Goal: Information Seeking & Learning: Learn about a topic

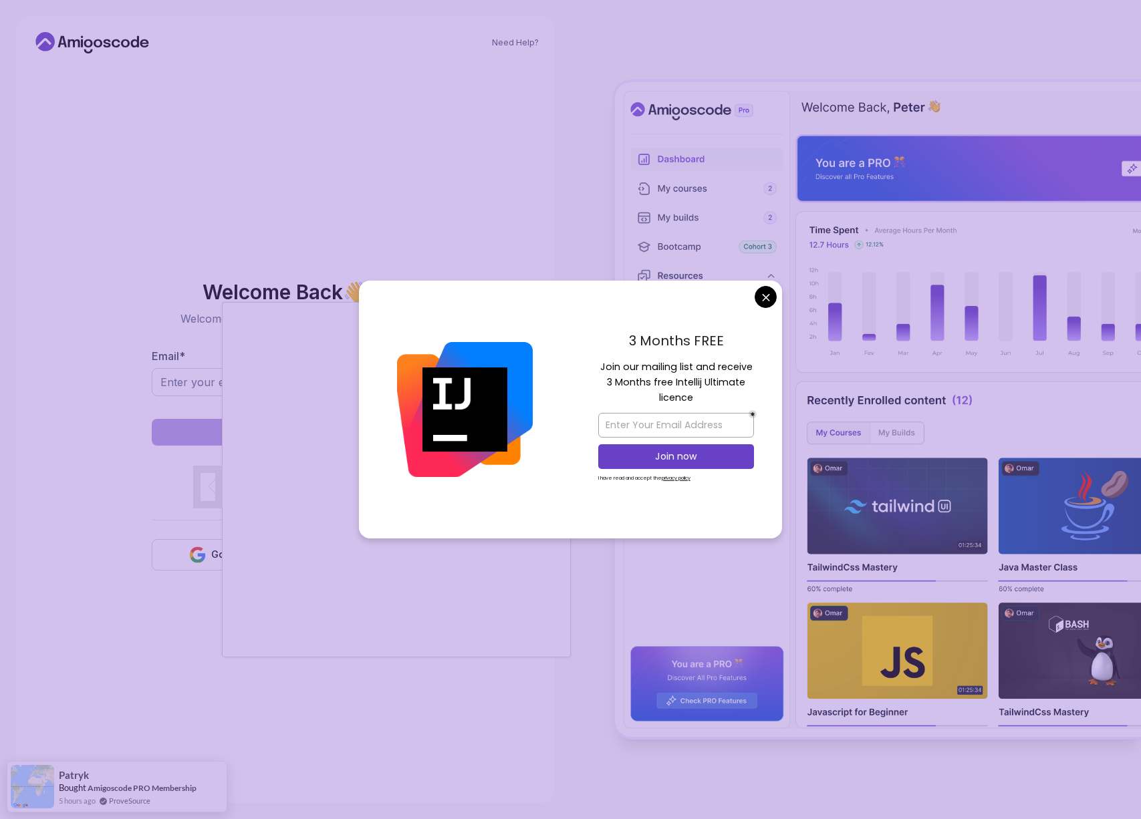
click at [760, 293] on body "Need Help? Welcome Back 👋 Welcome back! Please enter your details. Email * Sign…" at bounding box center [570, 409] width 1141 height 819
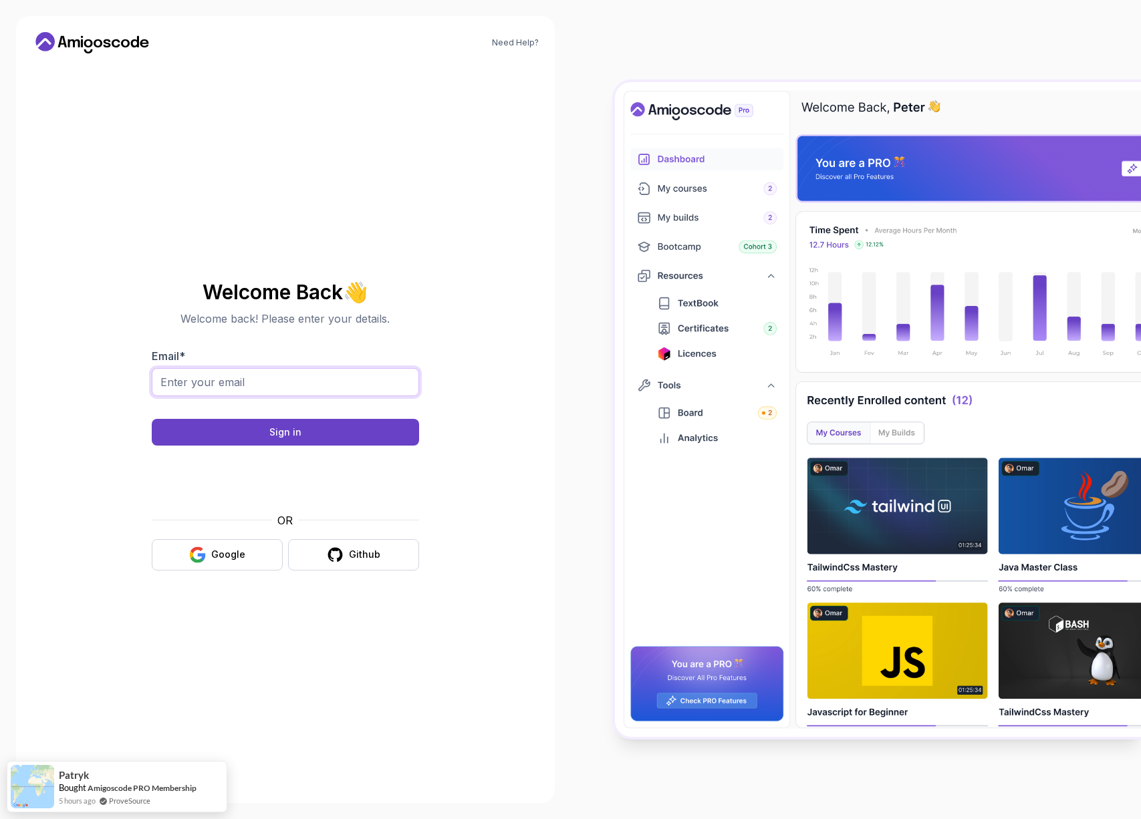
click at [267, 381] on input "Email *" at bounding box center [285, 382] width 267 height 28
type input "xkl@gmx.de"
click at [292, 428] on div "Sign in" at bounding box center [285, 432] width 32 height 13
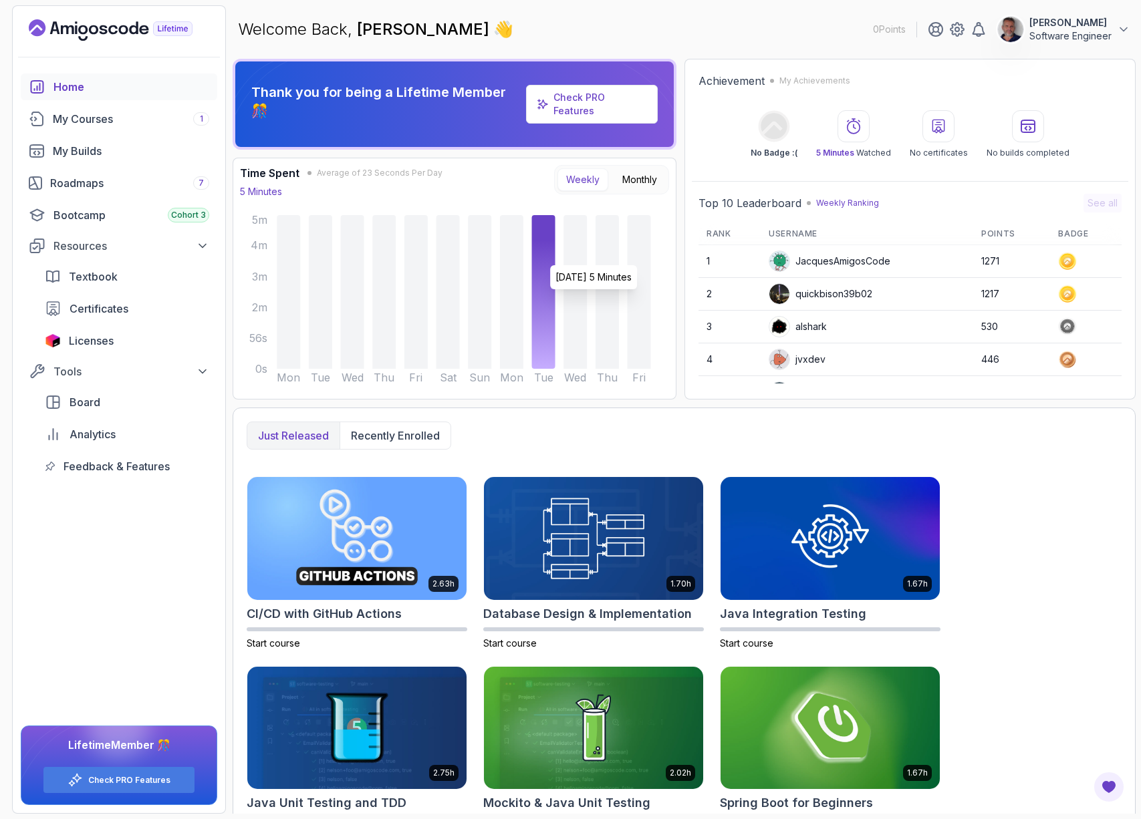
click at [553, 259] on icon at bounding box center [543, 292] width 23 height 154
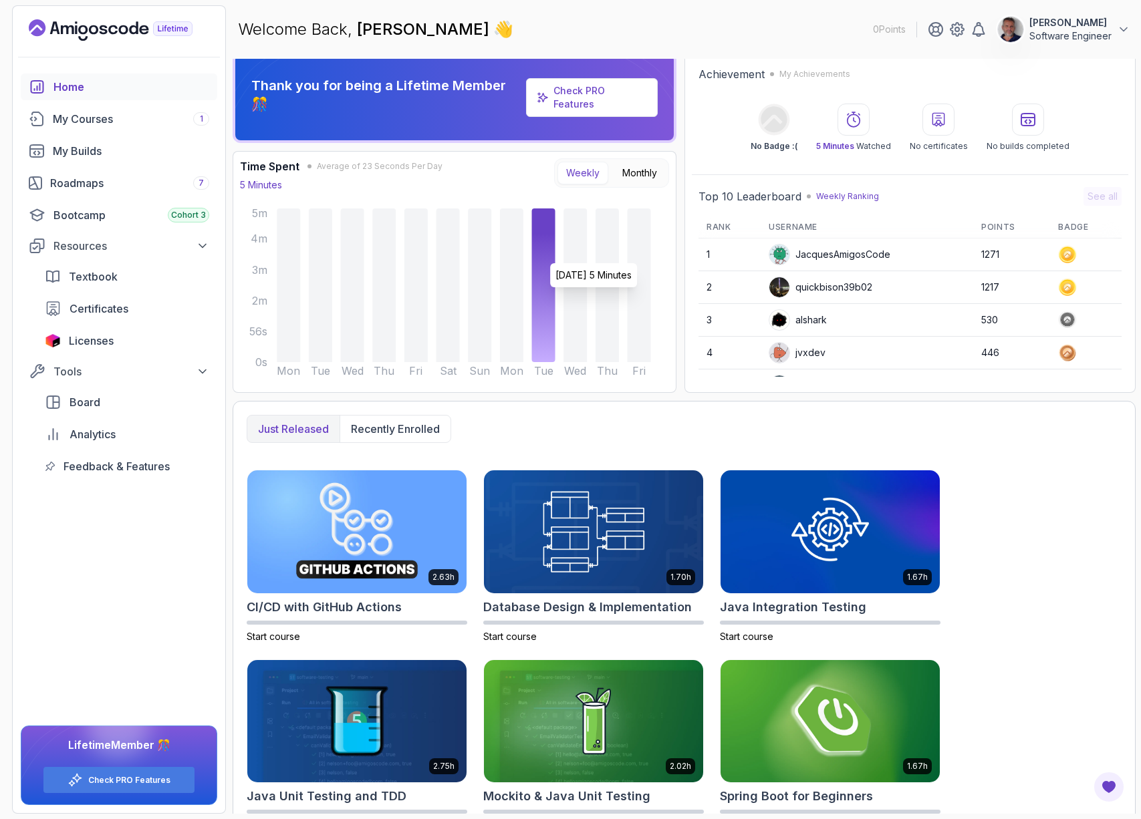
scroll to position [18, 0]
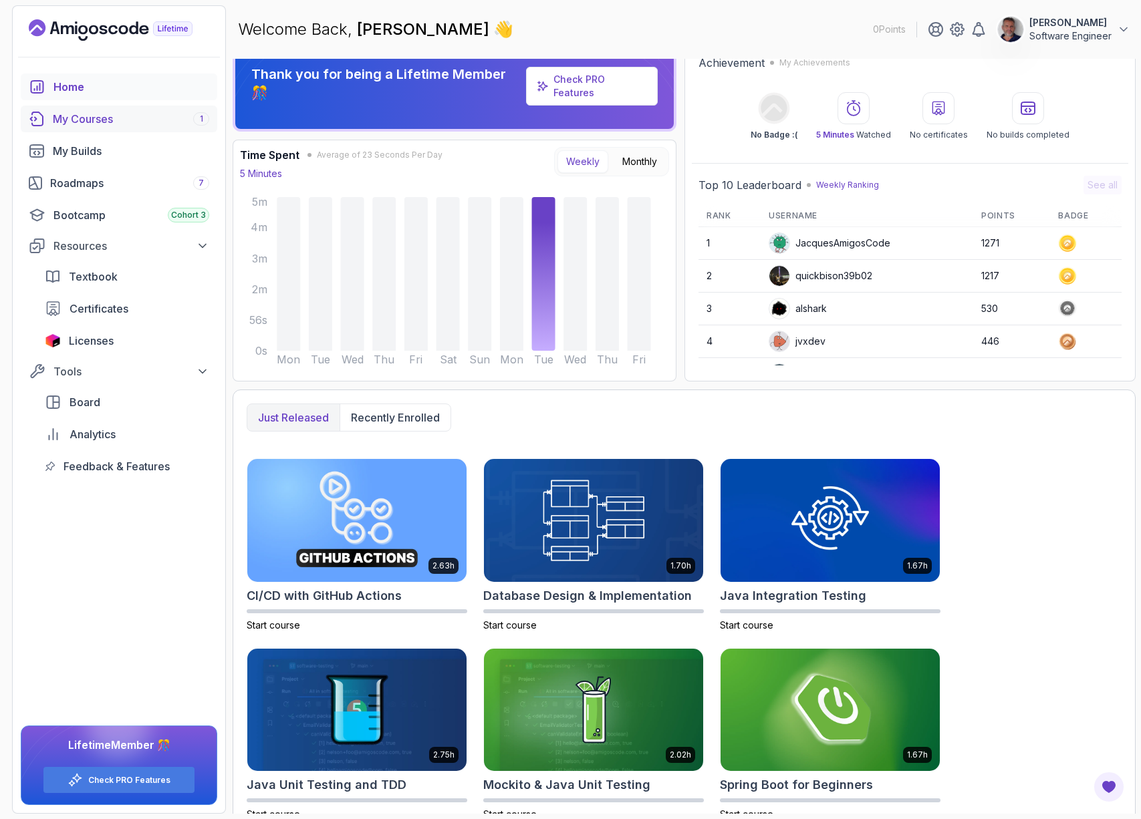
click at [114, 117] on div "My Courses 1" at bounding box center [131, 119] width 156 height 16
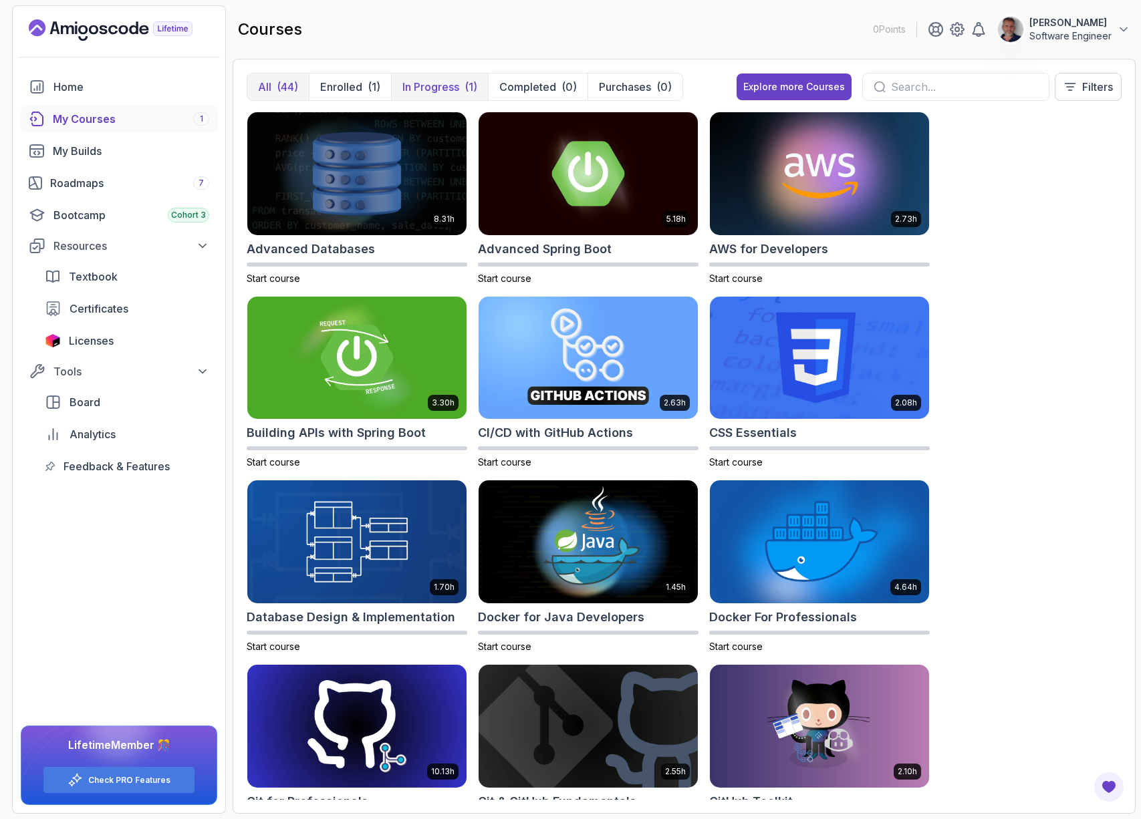
click at [444, 88] on p "In Progress" at bounding box center [430, 87] width 57 height 16
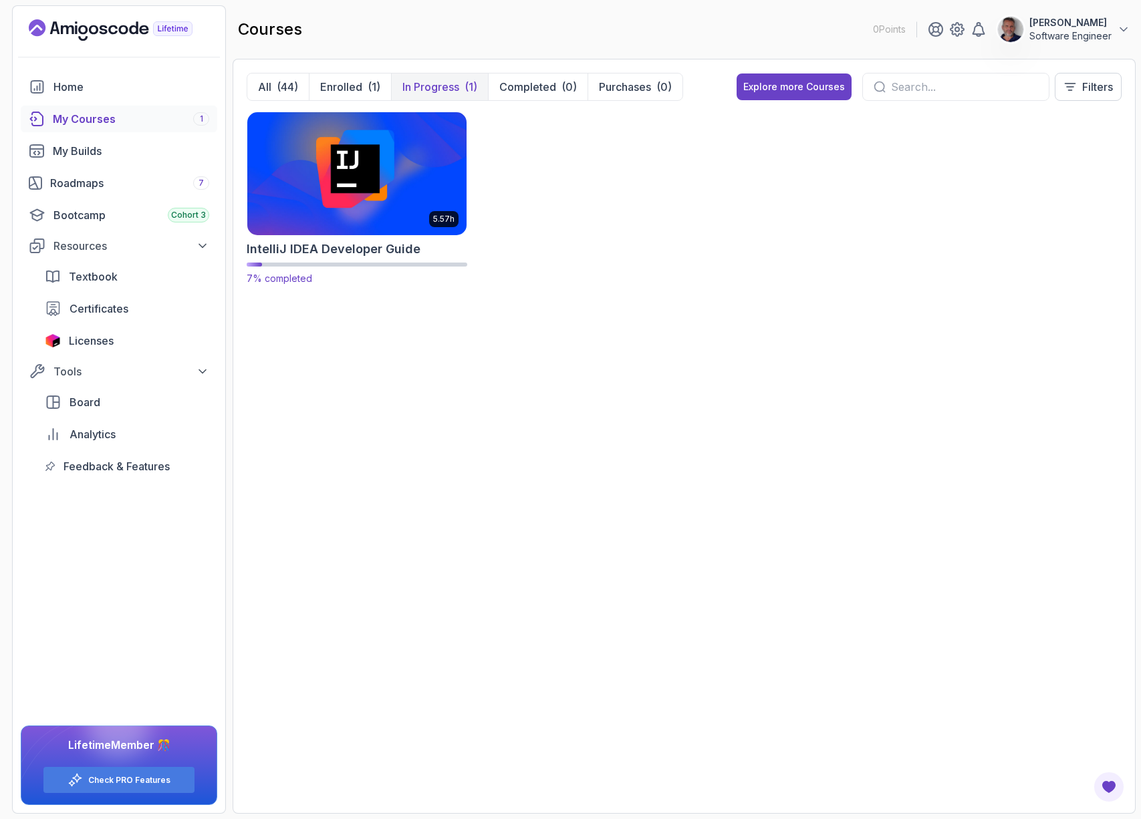
click at [336, 166] on img at bounding box center [357, 173] width 230 height 129
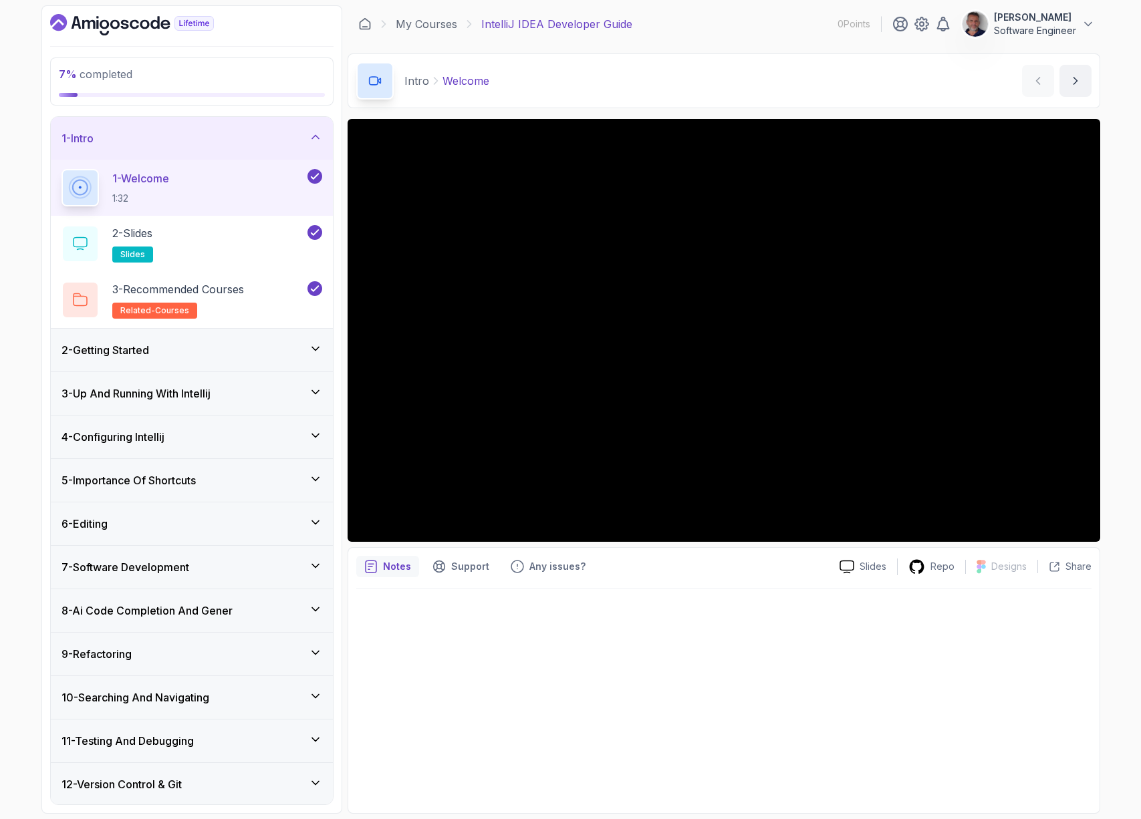
click at [317, 350] on icon at bounding box center [315, 348] width 13 height 13
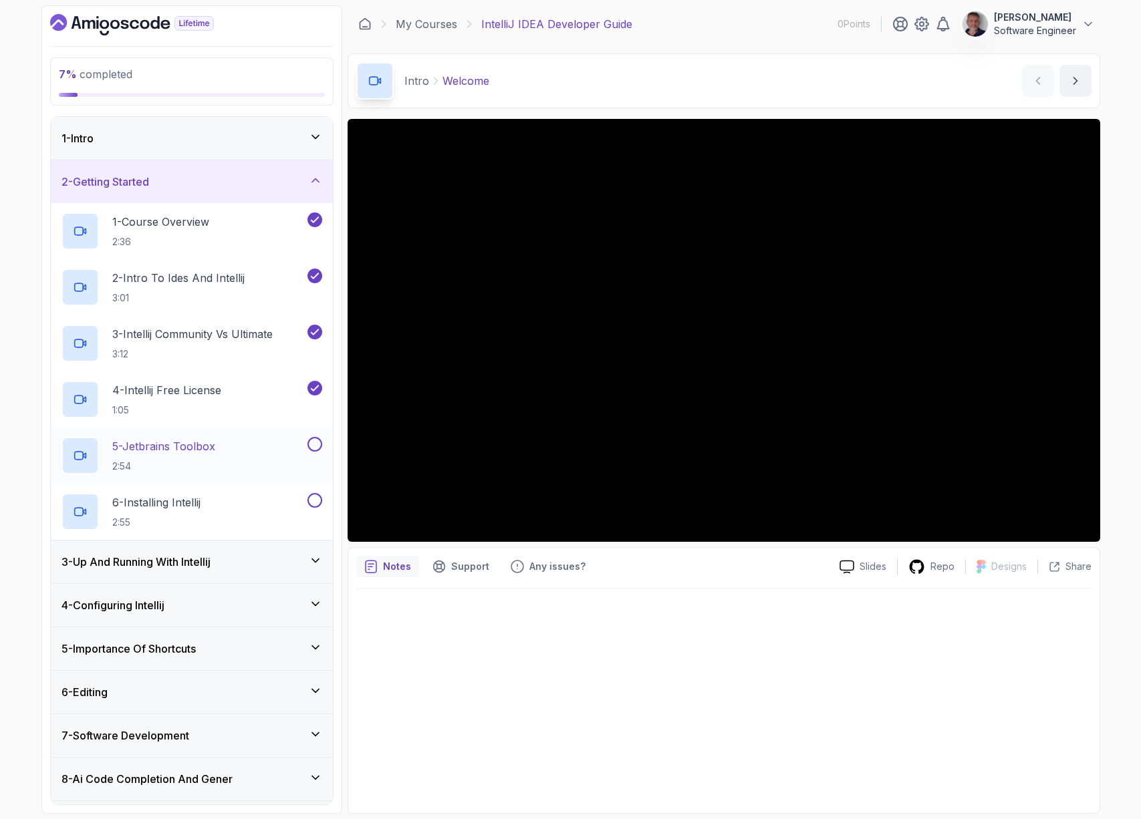
click at [248, 444] on div "5 - Jetbrains Toolbox 2:54" at bounding box center [182, 455] width 243 height 37
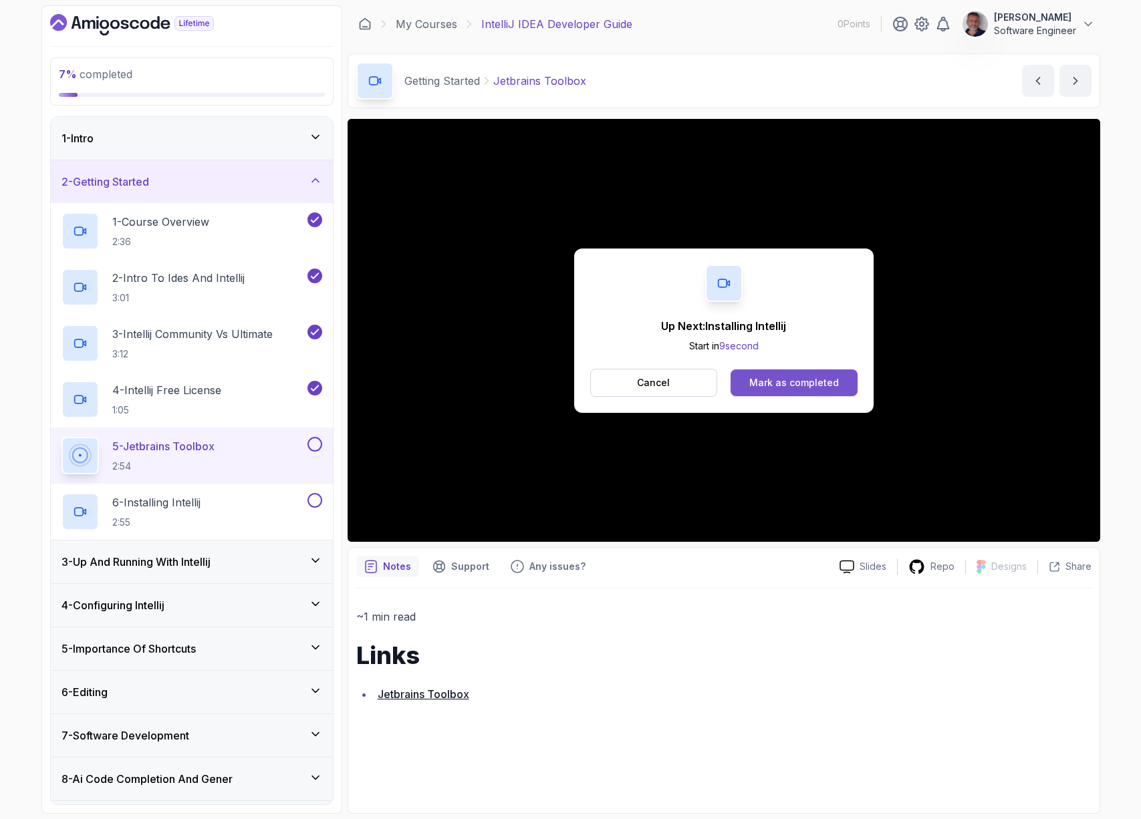
click at [789, 383] on div "Mark as completed" at bounding box center [794, 382] width 90 height 13
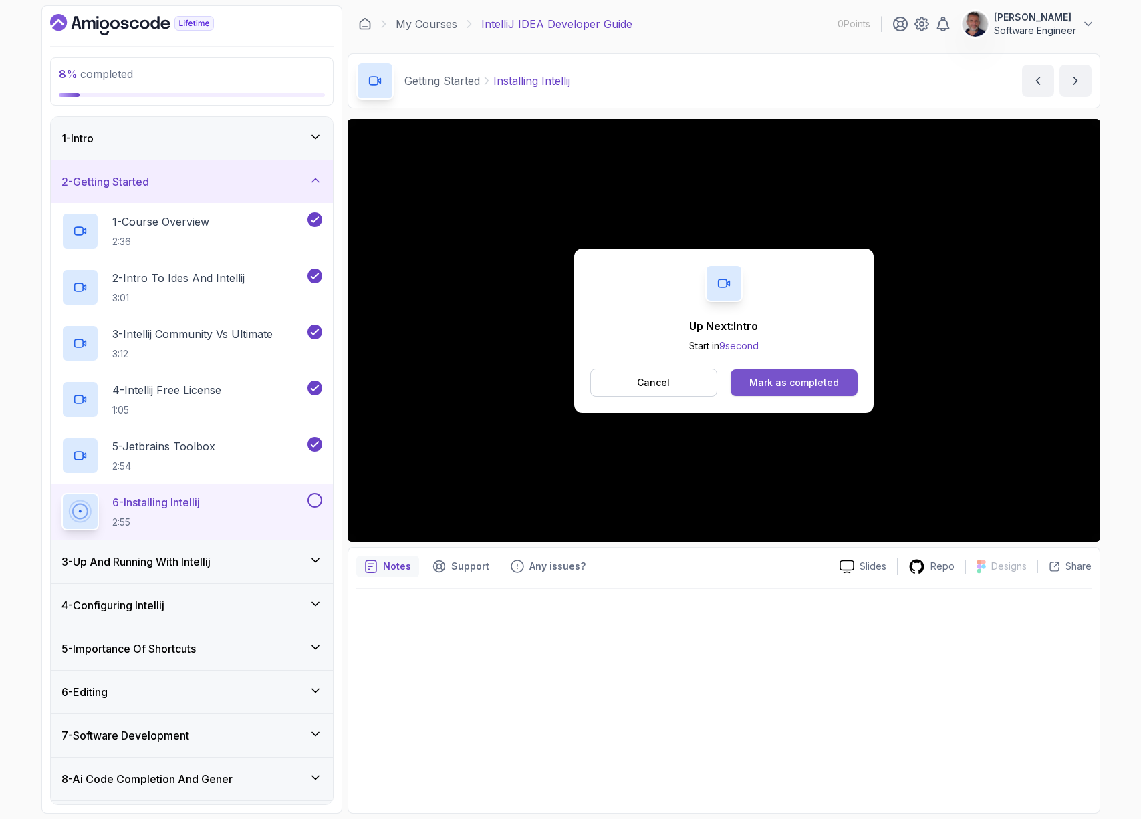
click at [779, 383] on div "Mark as completed" at bounding box center [794, 382] width 90 height 13
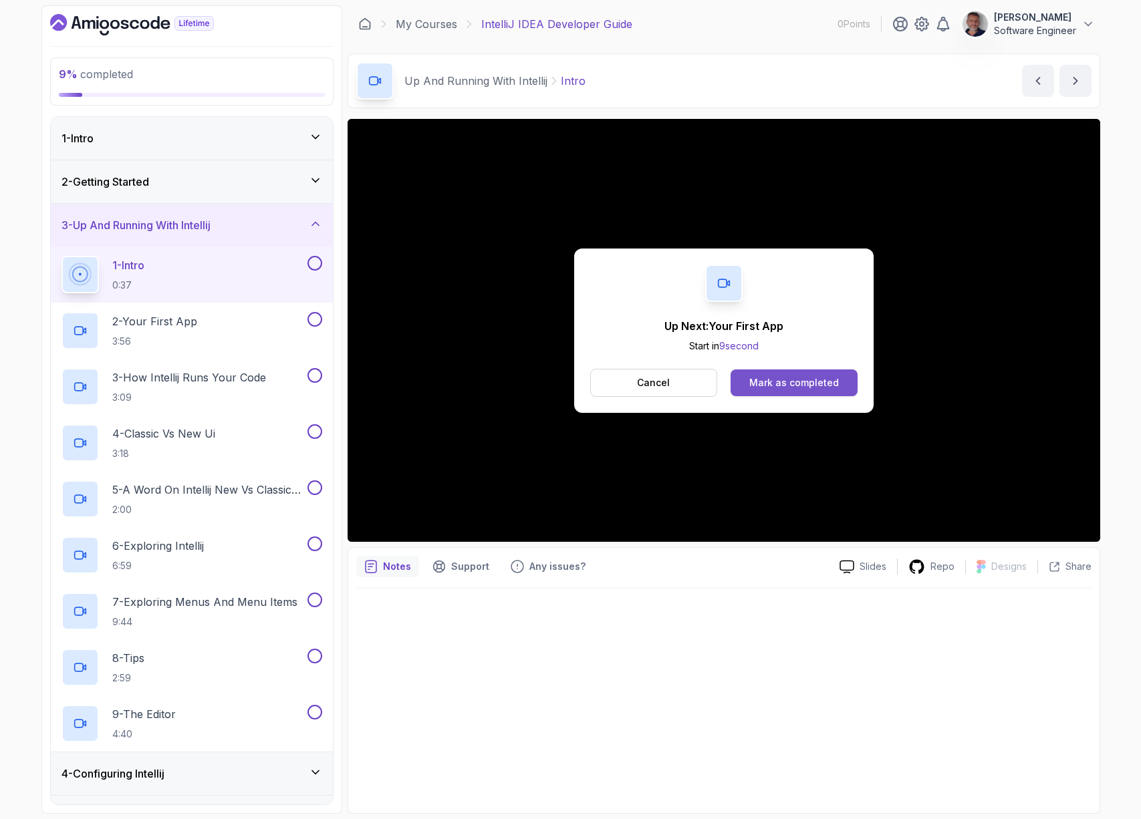
click at [801, 381] on div "Mark as completed" at bounding box center [794, 382] width 90 height 13
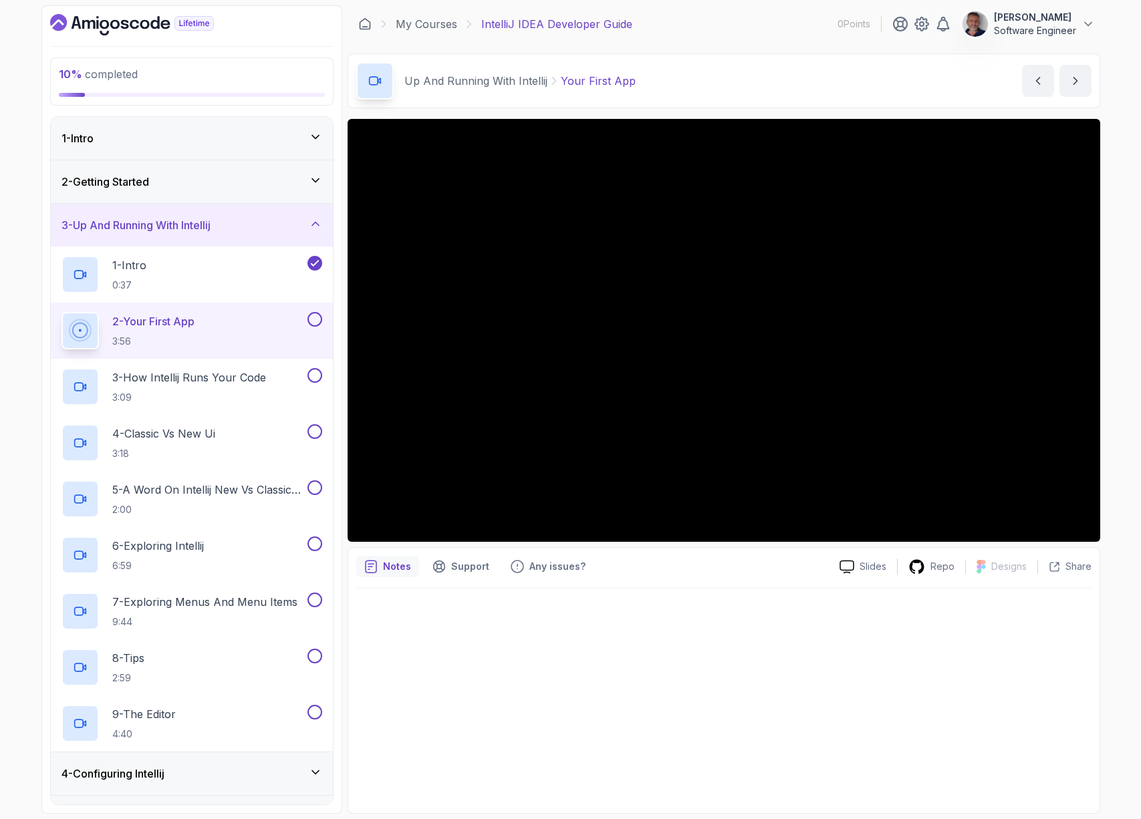
click at [452, 607] on div at bounding box center [723, 697] width 735 height 217
click at [400, 607] on div at bounding box center [723, 697] width 735 height 217
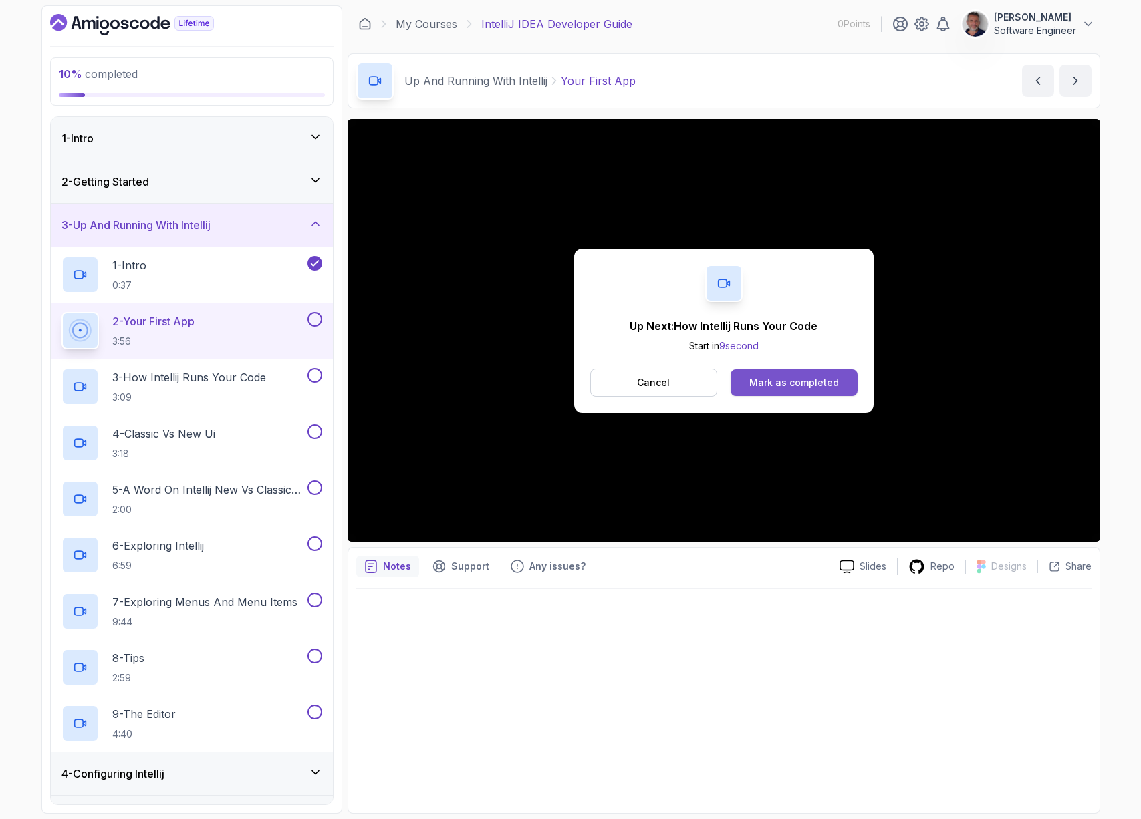
click at [839, 382] on button "Mark as completed" at bounding box center [793, 383] width 126 height 27
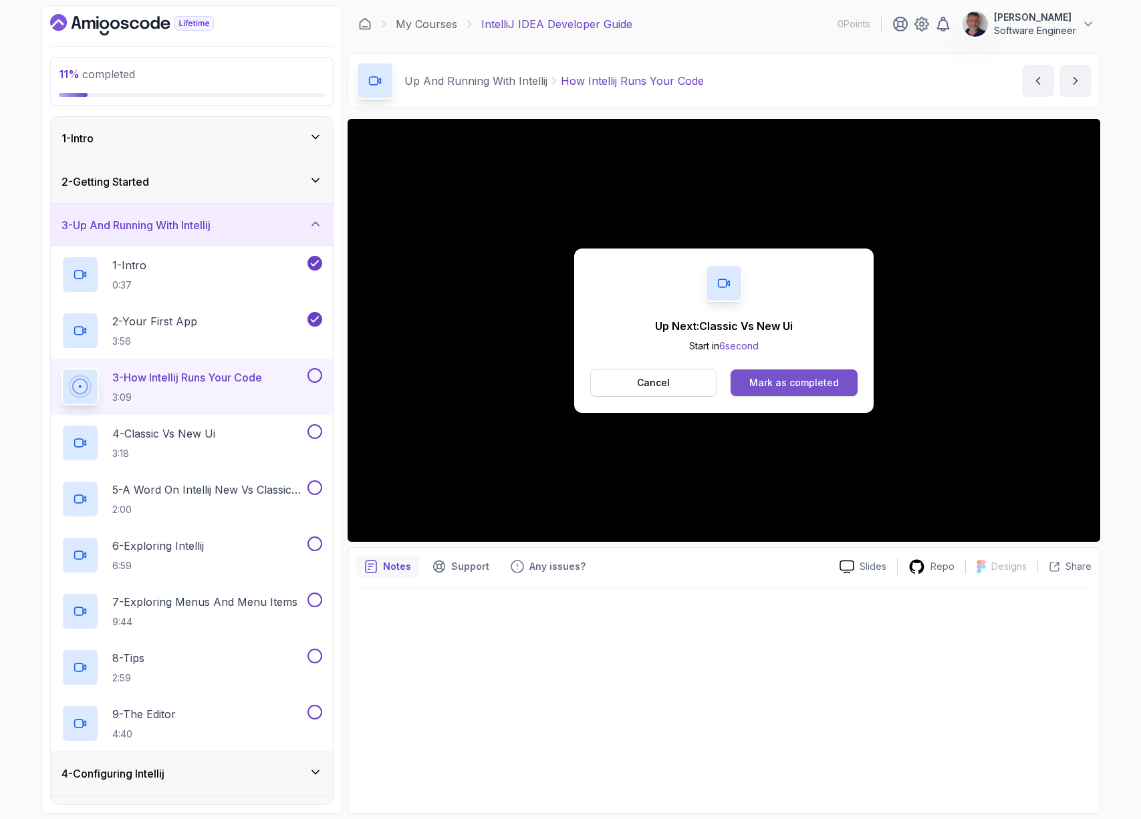
click at [761, 384] on div "Mark as completed" at bounding box center [794, 382] width 90 height 13
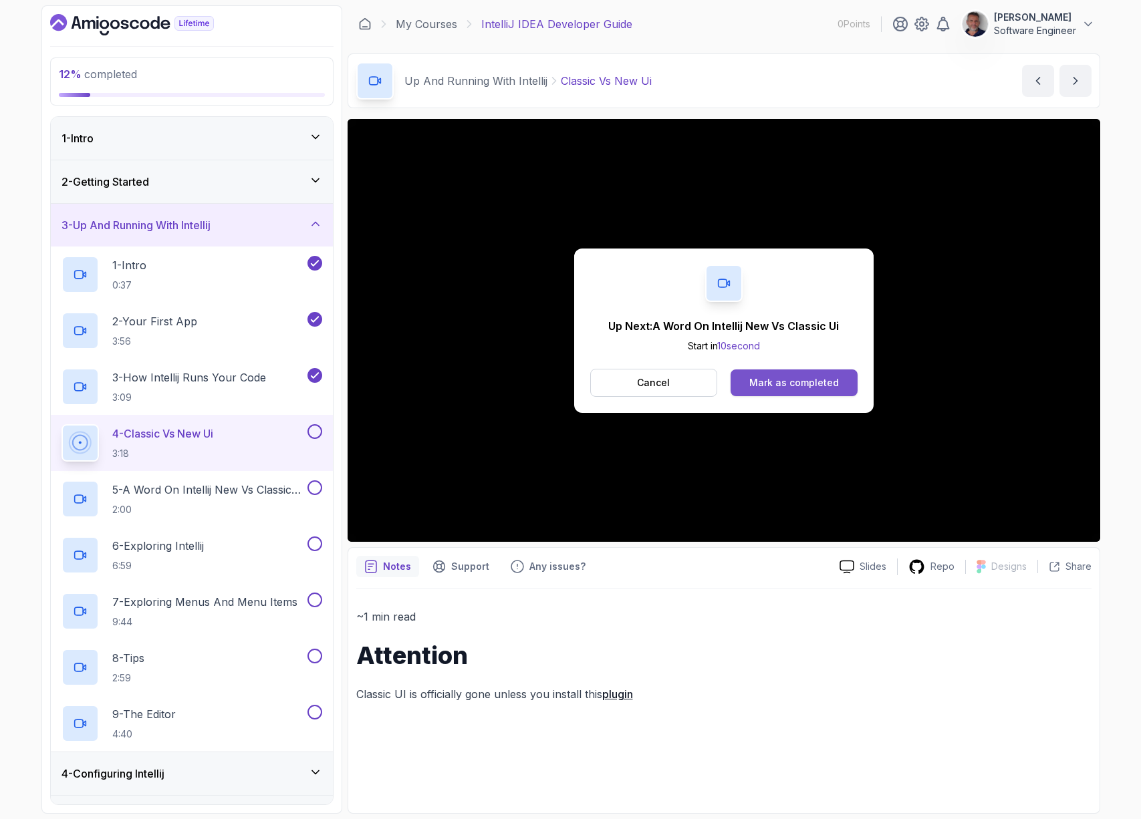
click at [801, 384] on div "Mark as completed" at bounding box center [794, 382] width 90 height 13
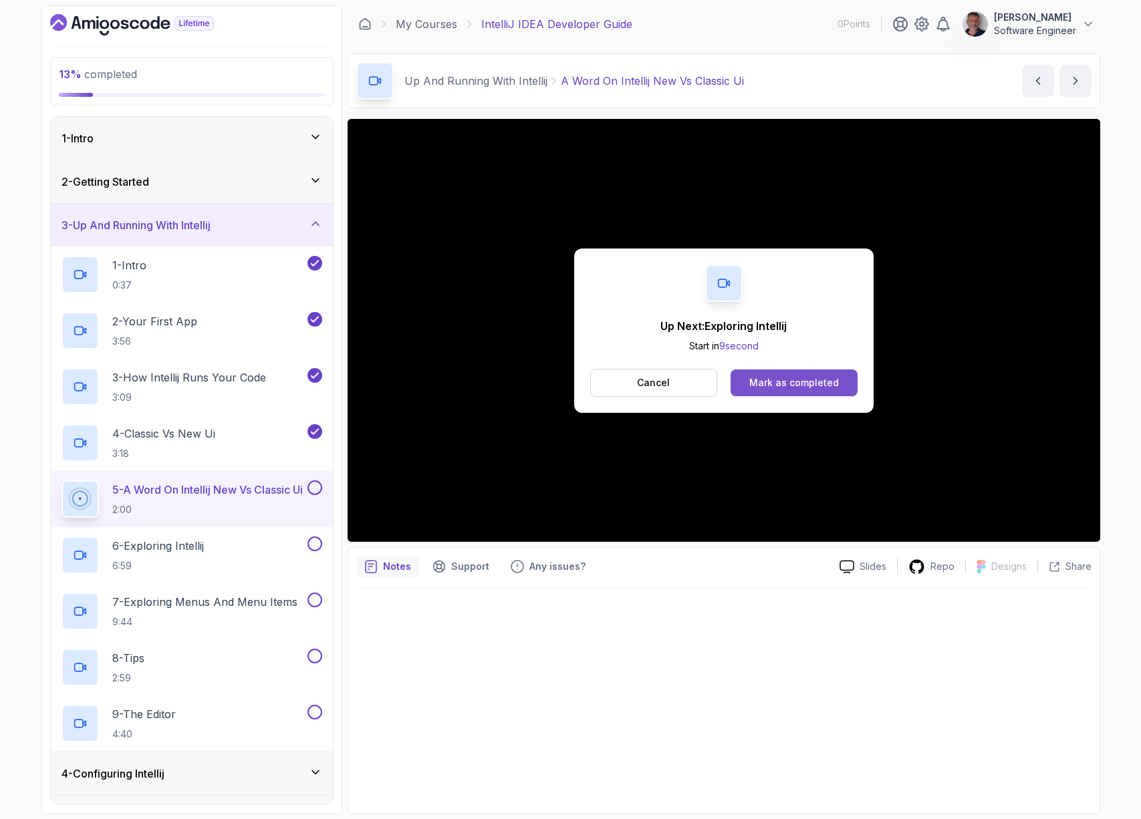
click at [817, 392] on button "Mark as completed" at bounding box center [793, 383] width 126 height 27
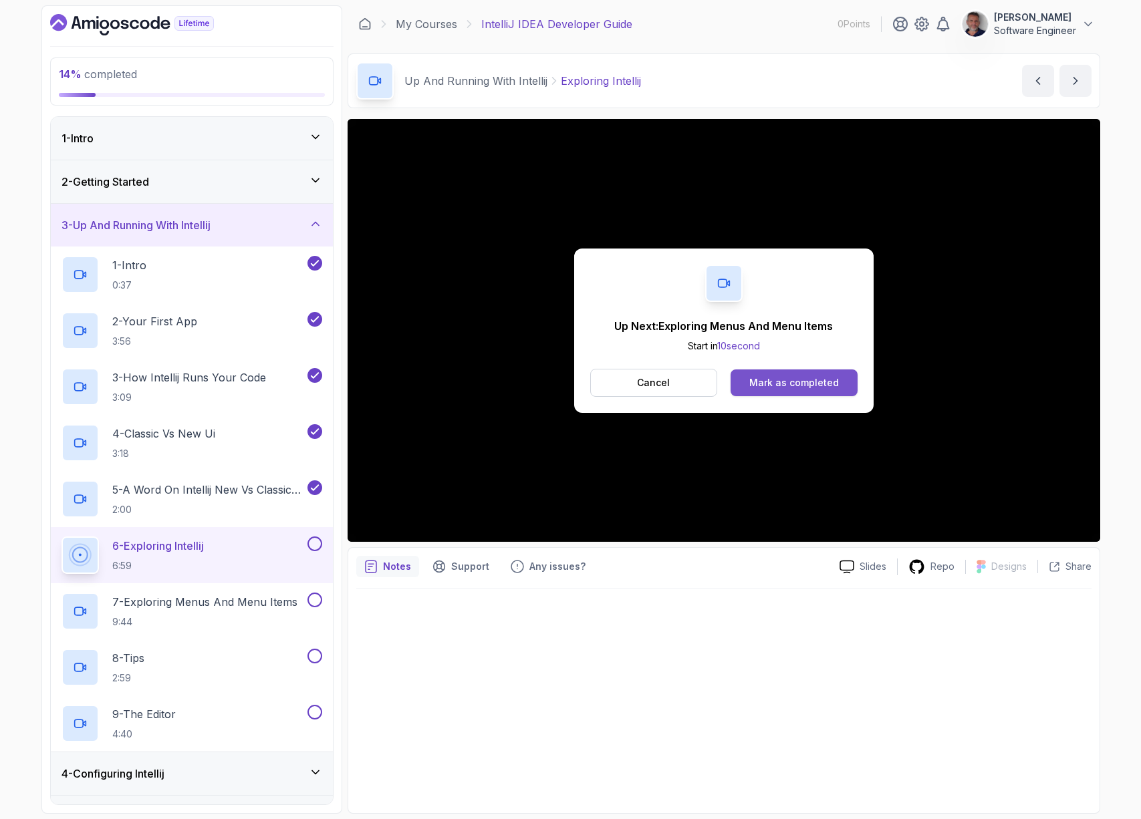
click at [804, 383] on div "Mark as completed" at bounding box center [794, 382] width 90 height 13
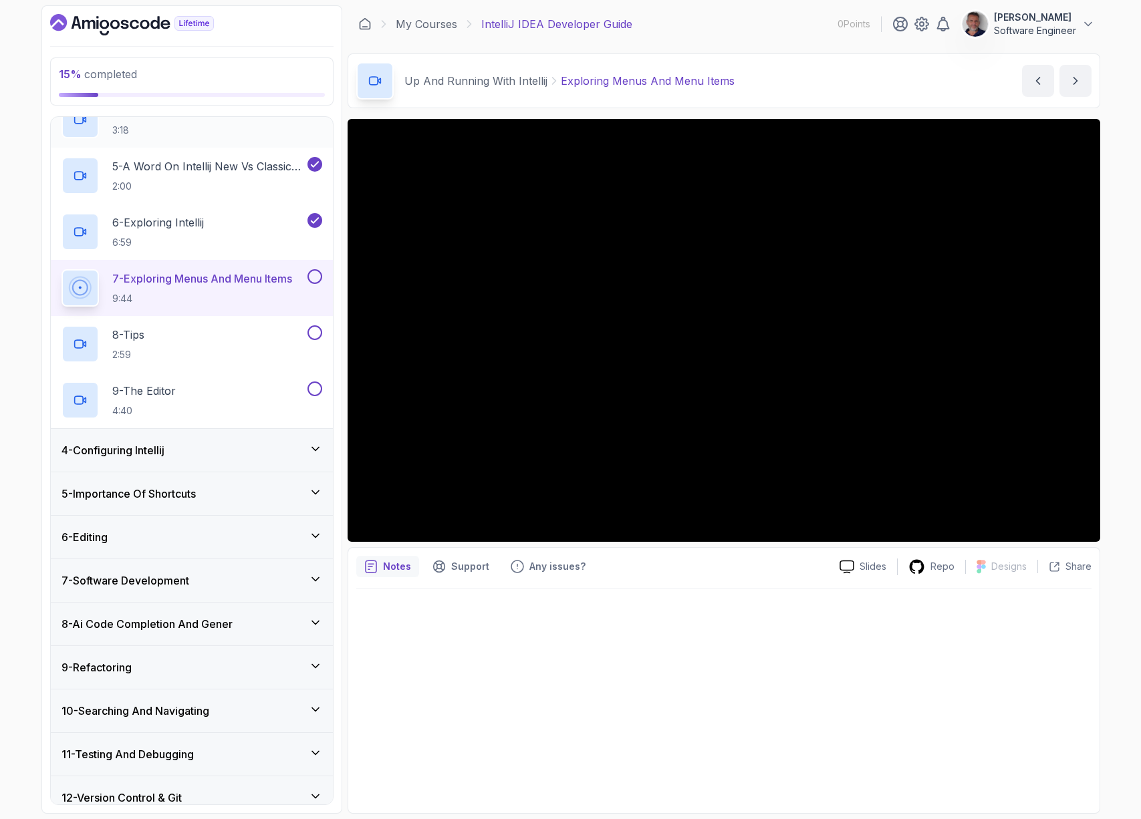
scroll to position [425, 0]
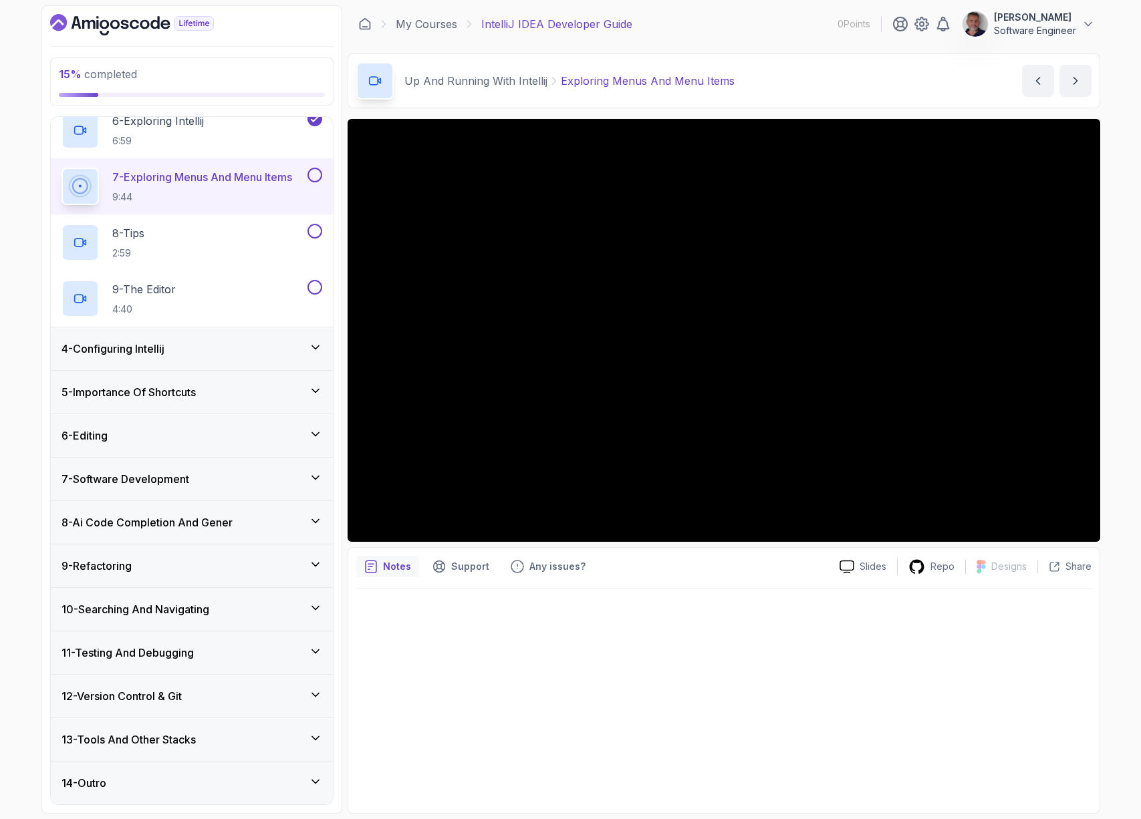
click at [310, 341] on icon at bounding box center [315, 347] width 13 height 13
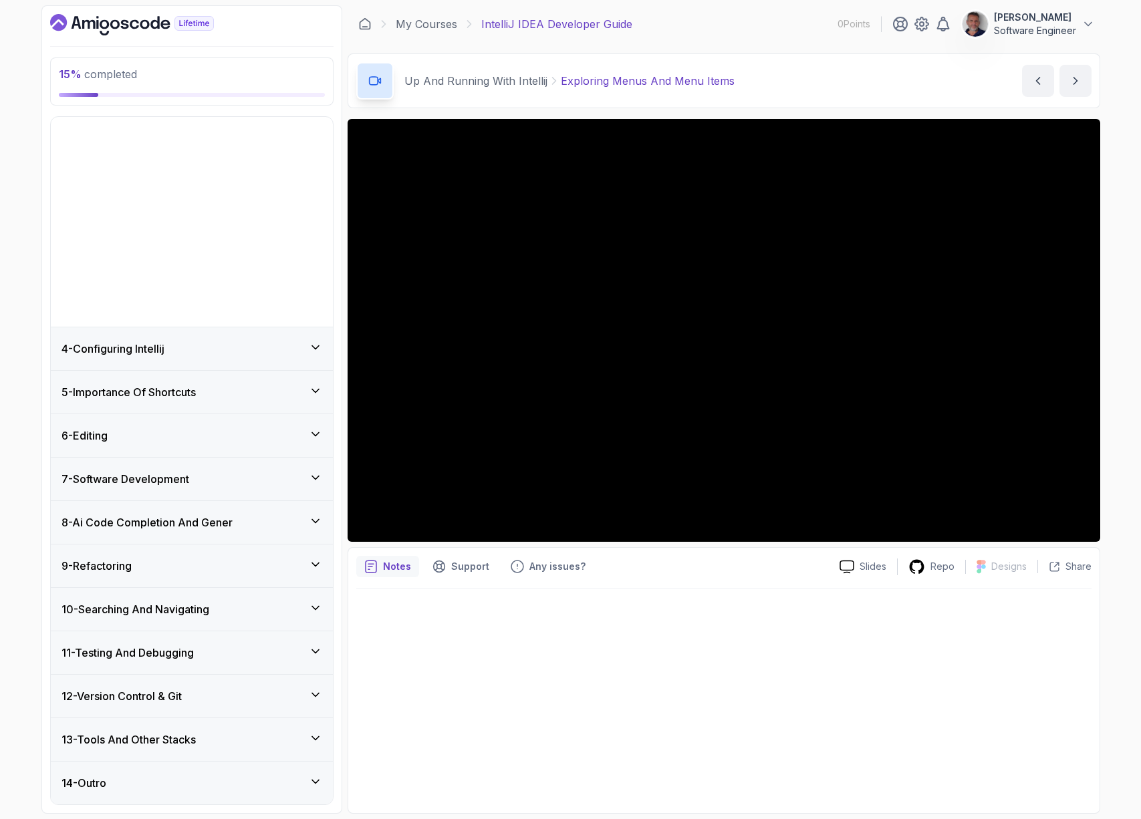
scroll to position [0, 0]
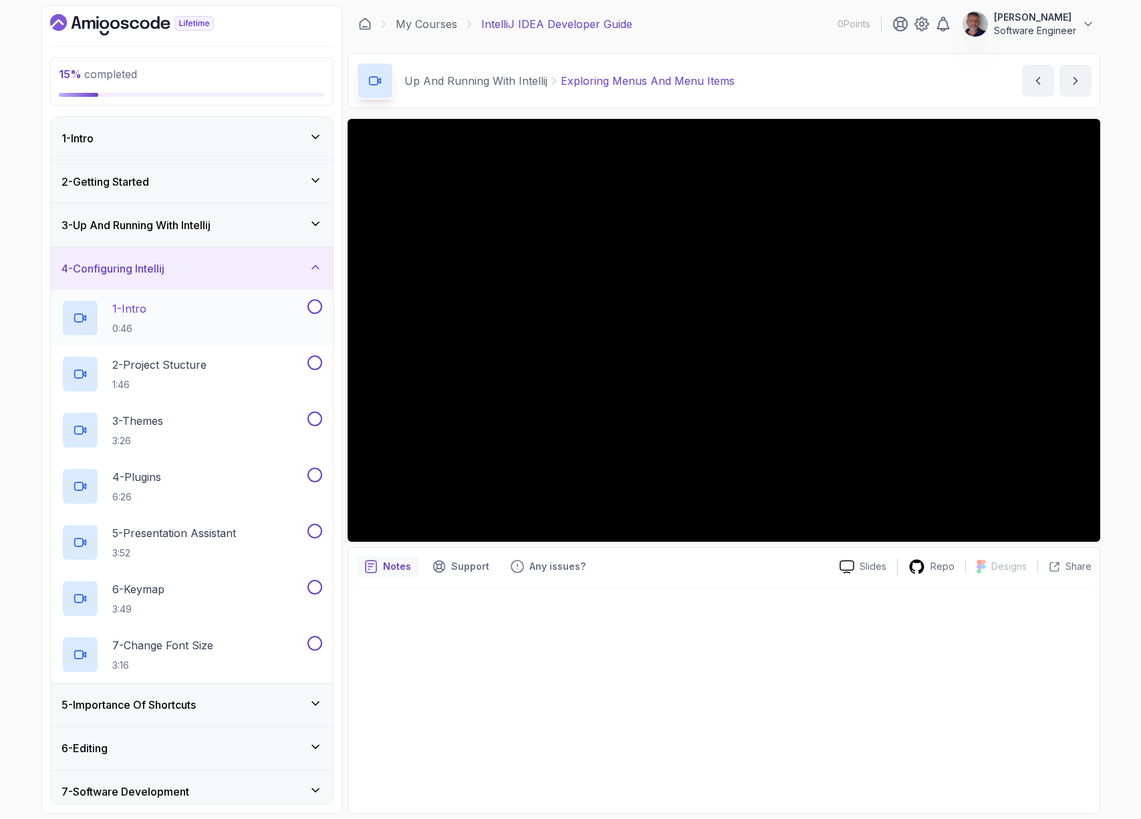
click at [319, 309] on button at bounding box center [314, 306] width 15 height 15
click at [317, 362] on button at bounding box center [314, 363] width 15 height 15
click at [313, 421] on button at bounding box center [314, 419] width 15 height 15
click at [313, 418] on icon at bounding box center [315, 418] width 12 height 13
click at [313, 366] on icon at bounding box center [315, 362] width 12 height 13
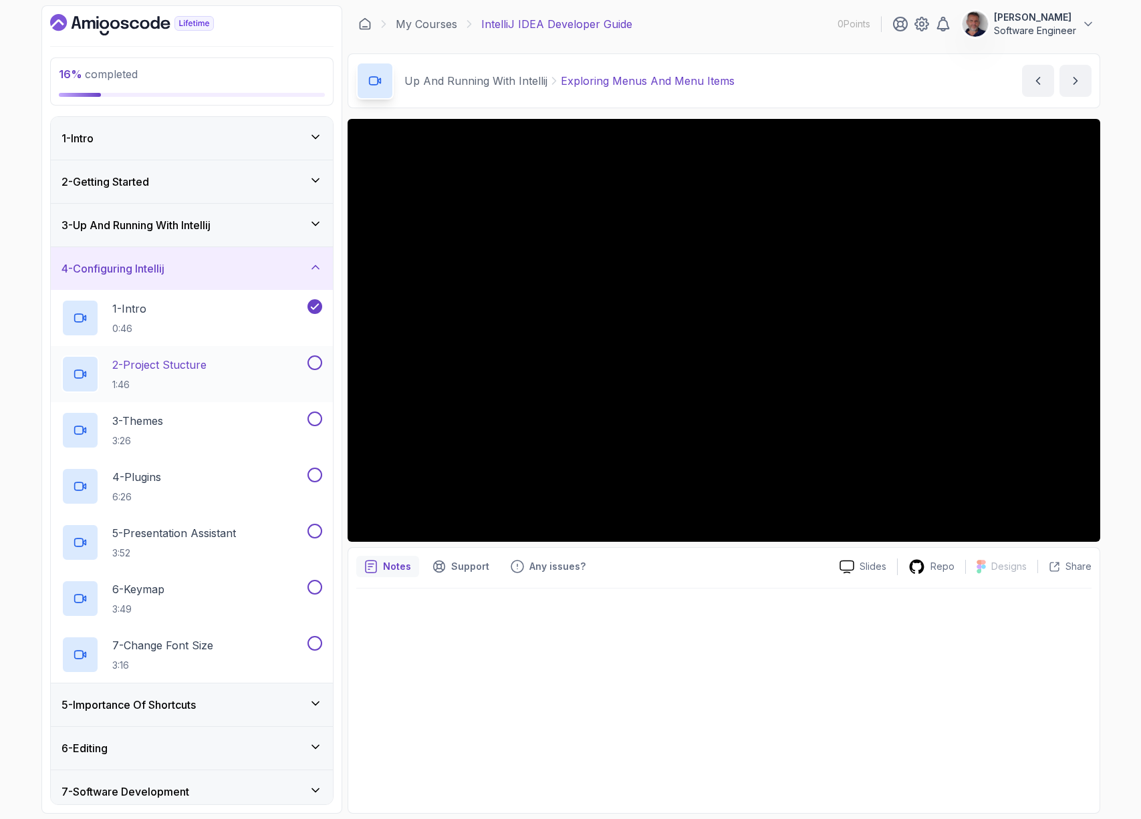
click at [317, 366] on button at bounding box center [314, 363] width 15 height 15
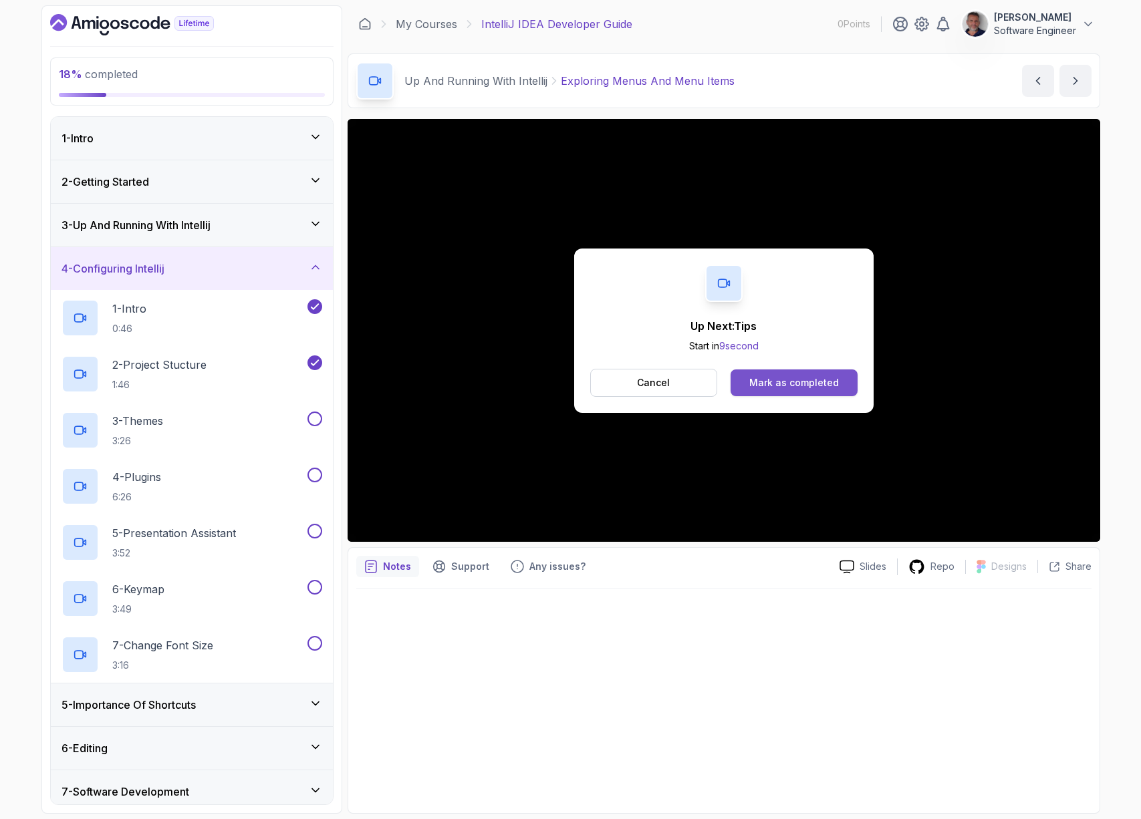
click at [811, 381] on div "Mark as completed" at bounding box center [794, 382] width 90 height 13
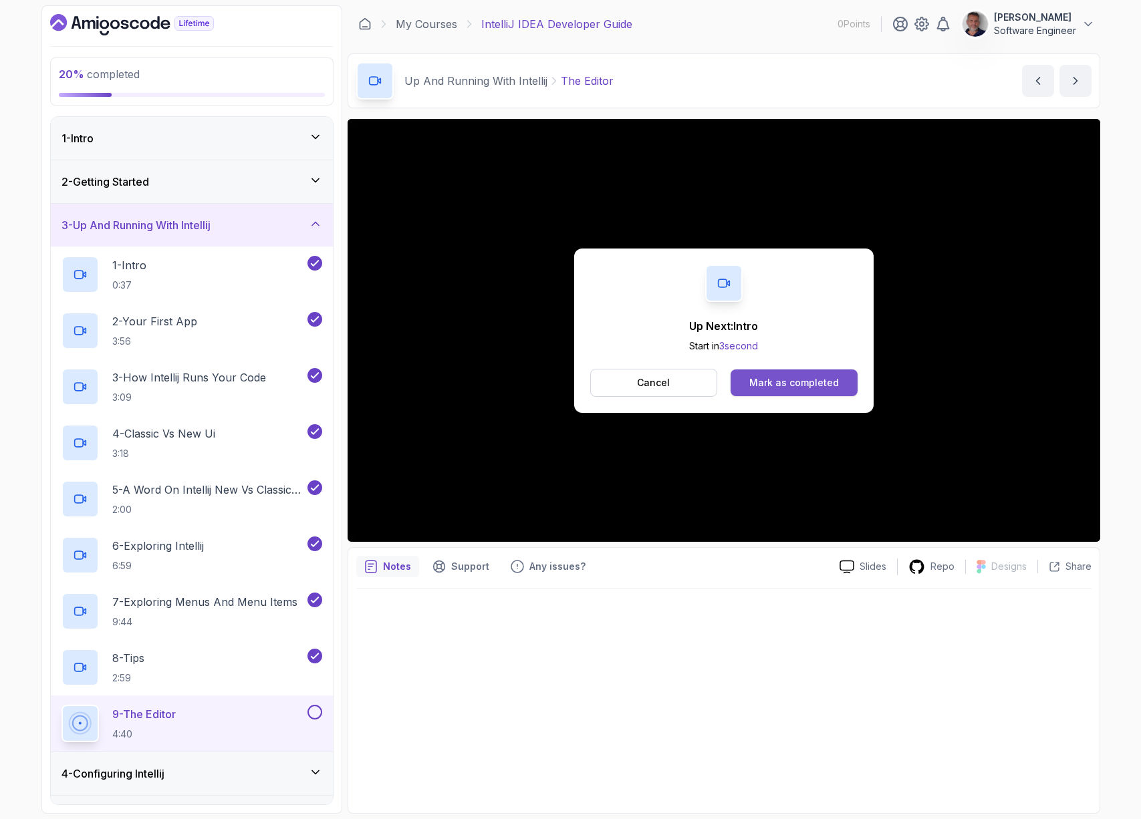
click at [774, 385] on div "Mark as completed" at bounding box center [794, 382] width 90 height 13
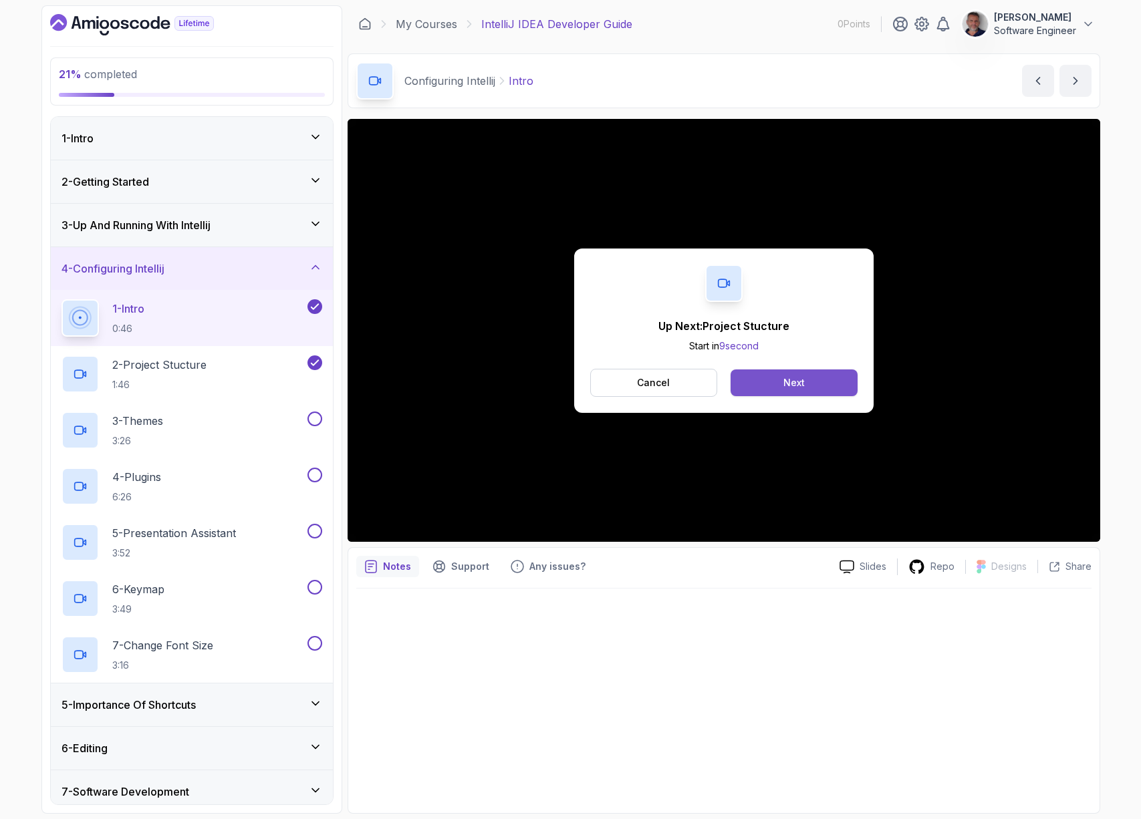
click at [807, 386] on button "Next" at bounding box center [793, 383] width 126 height 27
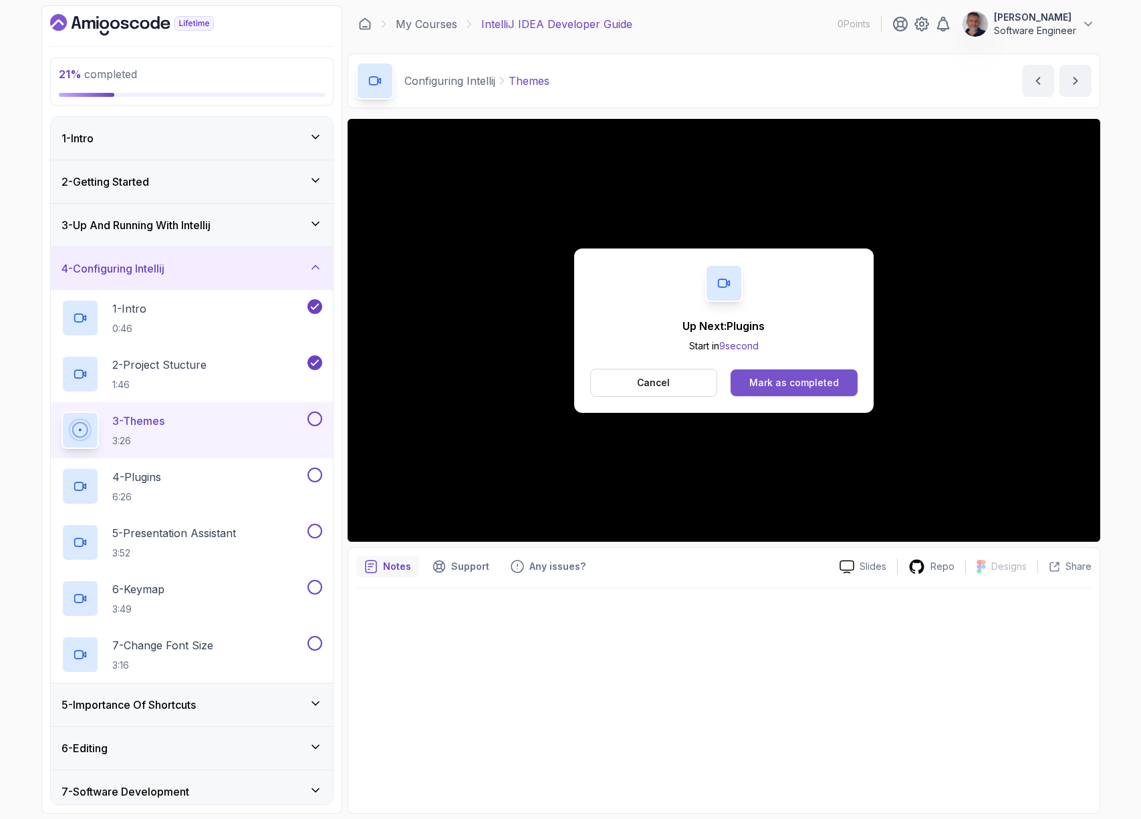
click at [805, 384] on div "Mark as completed" at bounding box center [794, 382] width 90 height 13
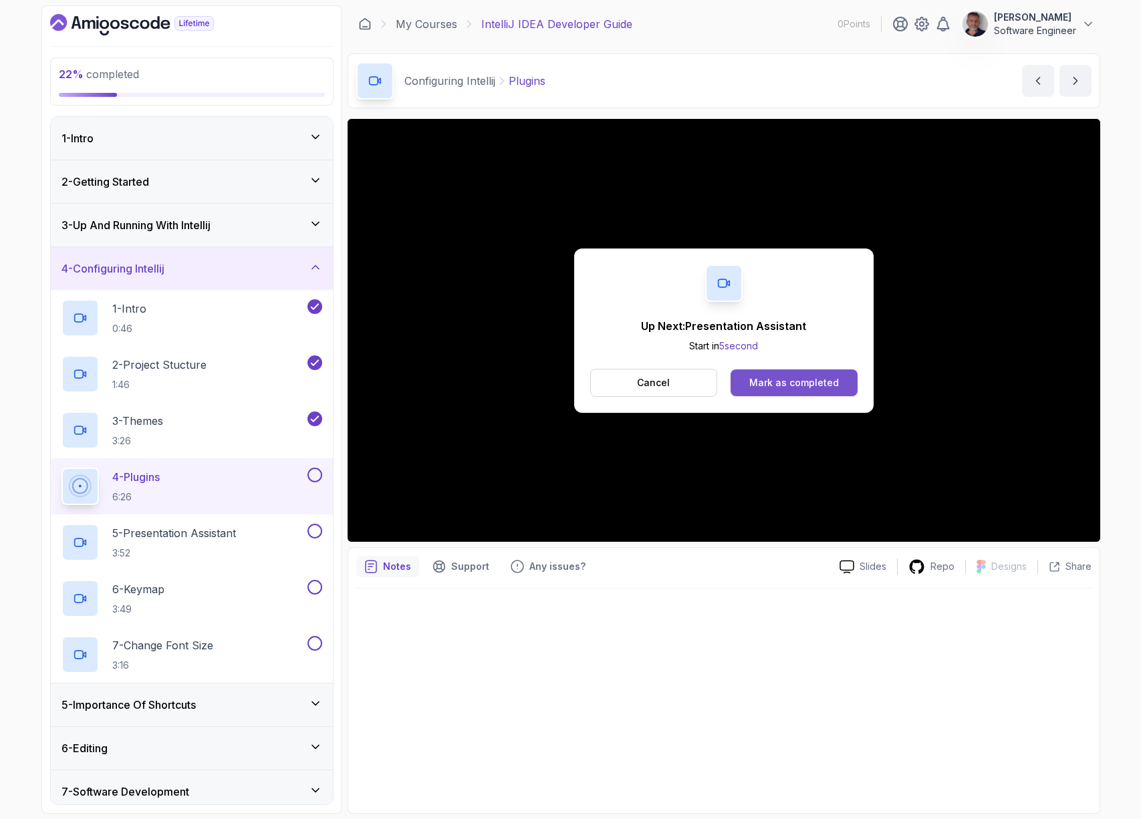
click at [789, 382] on div "Mark as completed" at bounding box center [794, 382] width 90 height 13
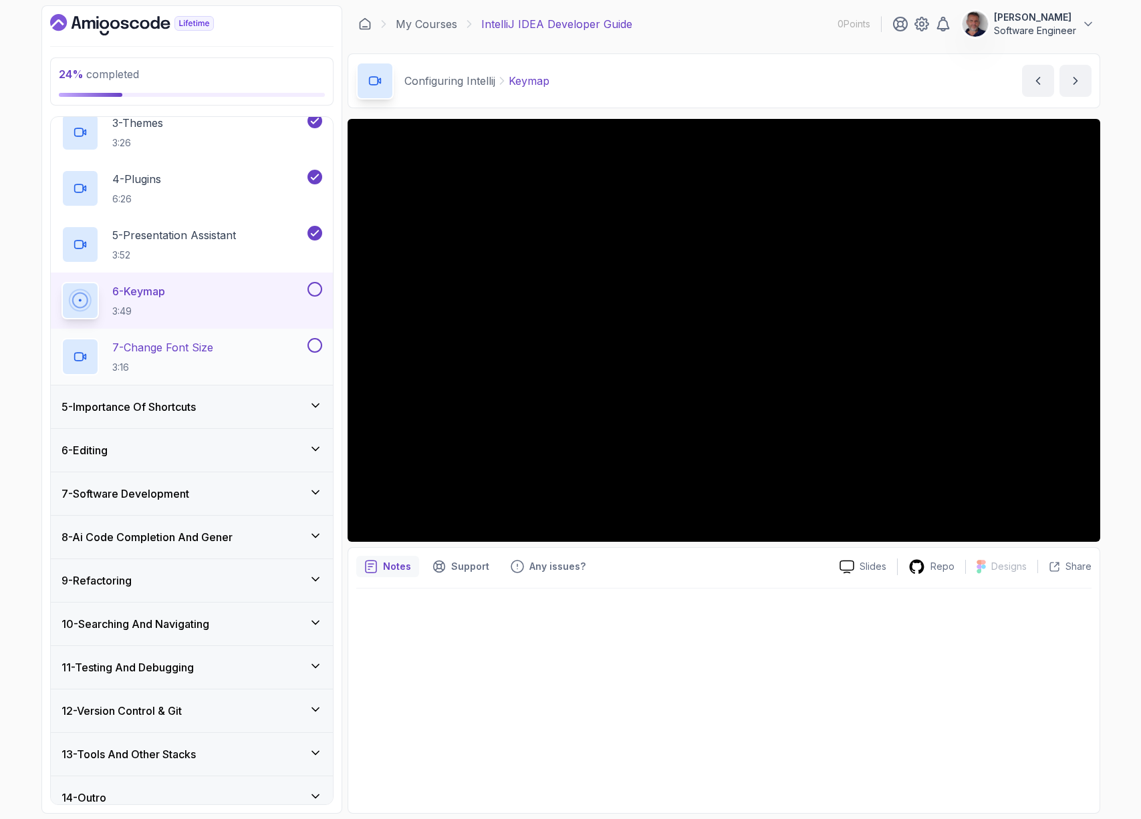
scroll to position [313, 0]
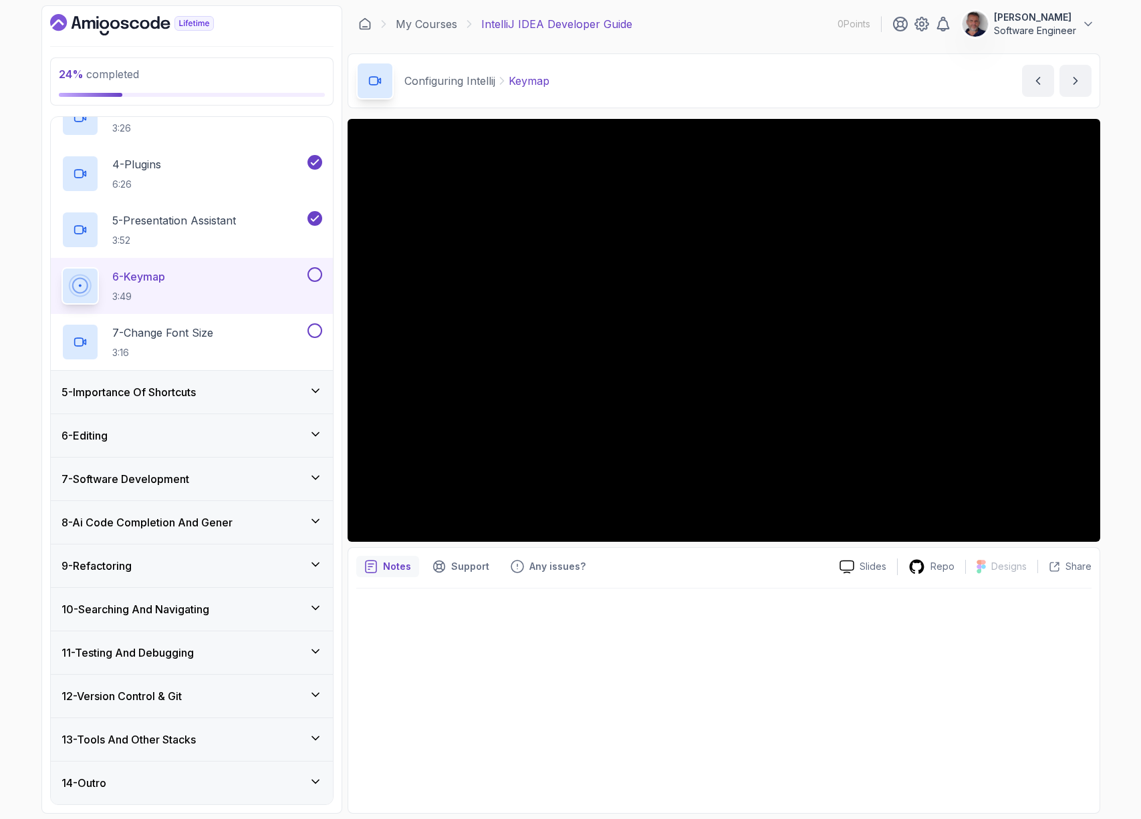
click at [730, 70] on div "Configuring Intellij Keymap Keymap by [PERSON_NAME]" at bounding box center [724, 80] width 752 height 55
